Goal: Transaction & Acquisition: Purchase product/service

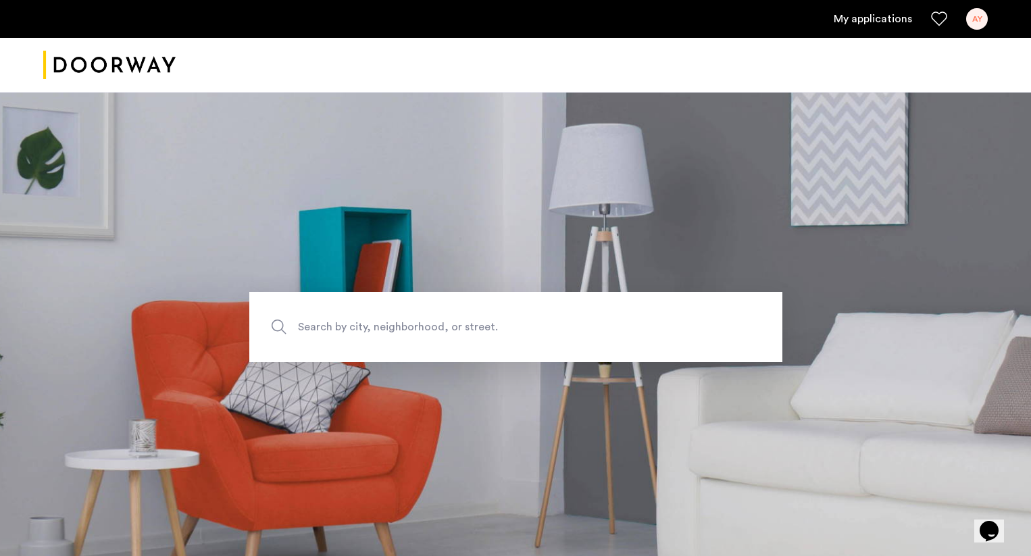
click at [976, 13] on div "AY" at bounding box center [977, 19] width 22 height 22
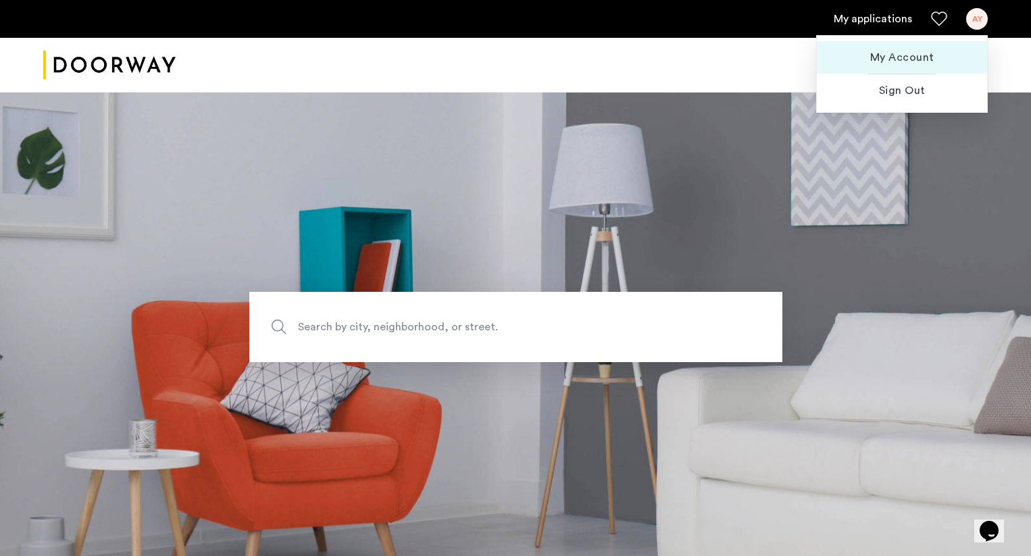
click at [908, 51] on span "My Account" at bounding box center [902, 57] width 149 height 16
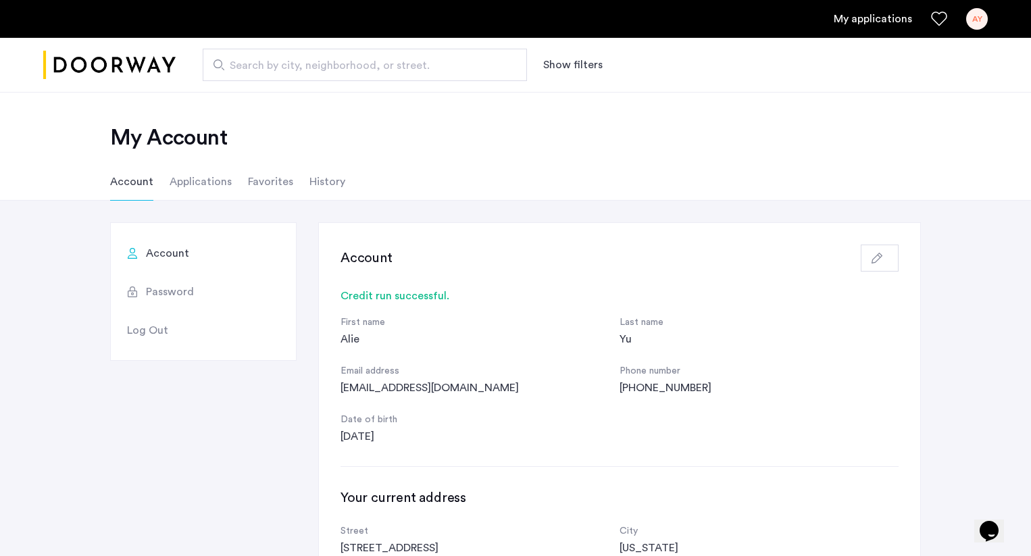
click at [211, 175] on li "Applications" at bounding box center [201, 182] width 62 height 38
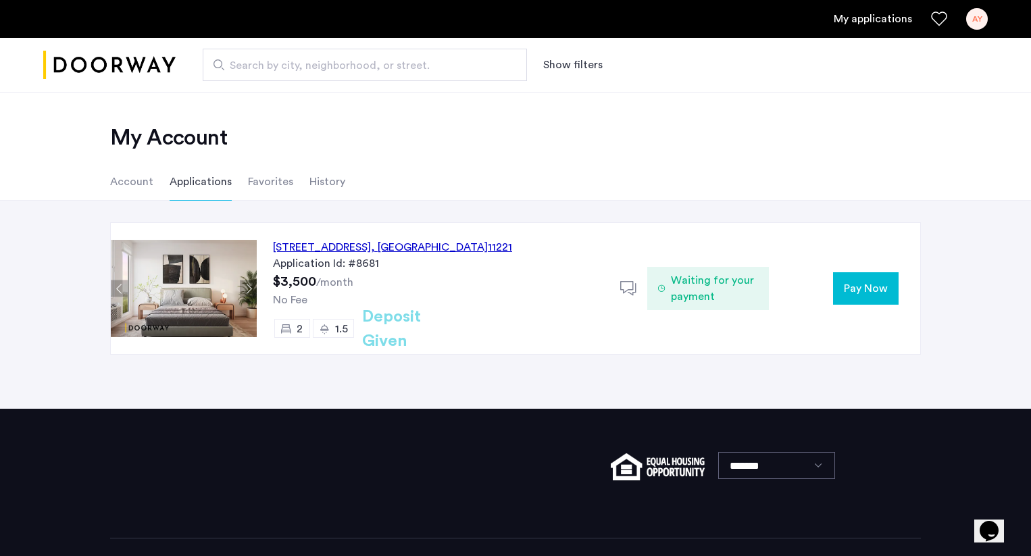
click at [427, 243] on div "[STREET_ADDRESS]" at bounding box center [392, 247] width 239 height 16
click at [700, 298] on span "Waiting for your payment" at bounding box center [714, 288] width 87 height 32
click at [906, 291] on div "Pay Now" at bounding box center [844, 288] width 151 height 32
click at [868, 291] on span "Pay Now" at bounding box center [866, 288] width 44 height 16
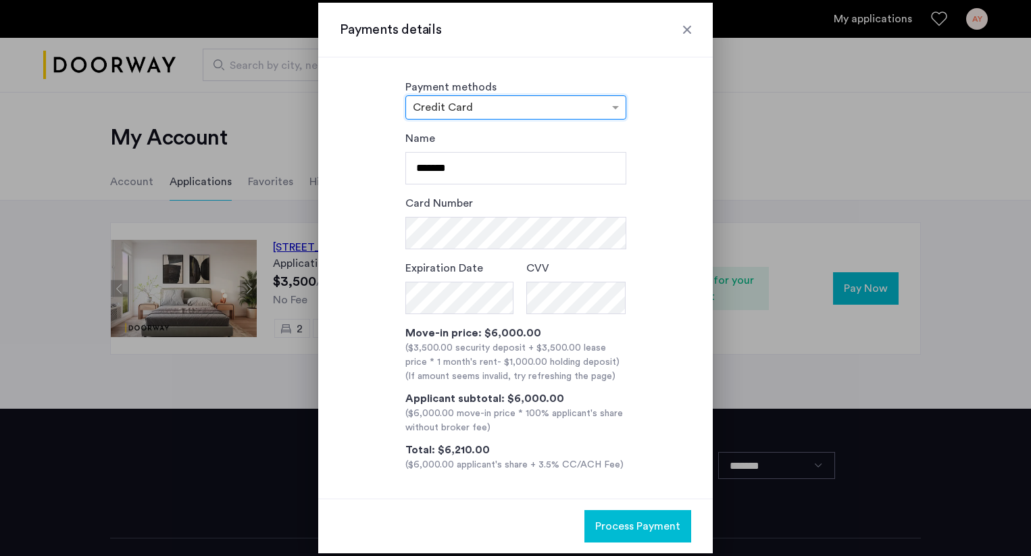
scroll to position [2, 0]
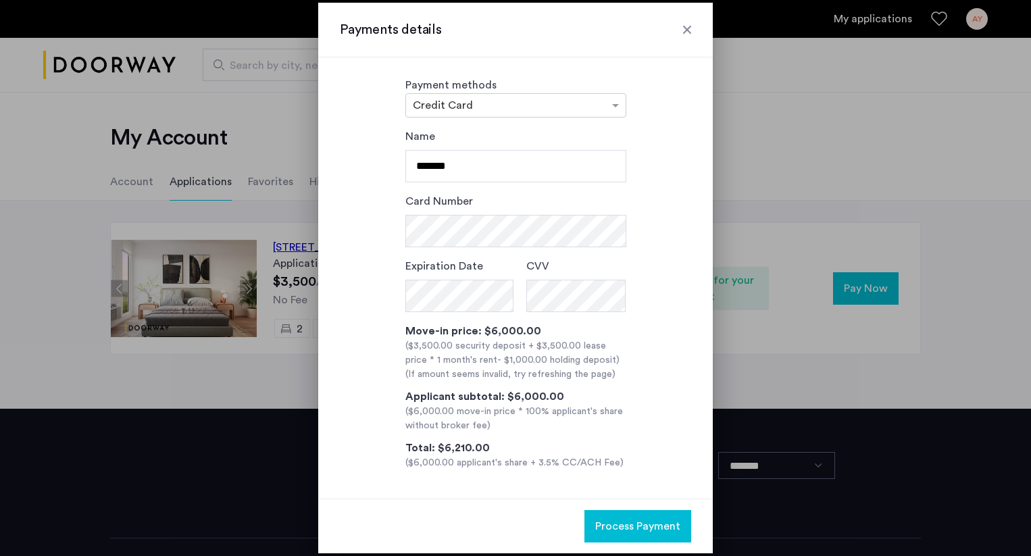
click at [777, 205] on div at bounding box center [515, 278] width 1031 height 556
